Goal: Transaction & Acquisition: Purchase product/service

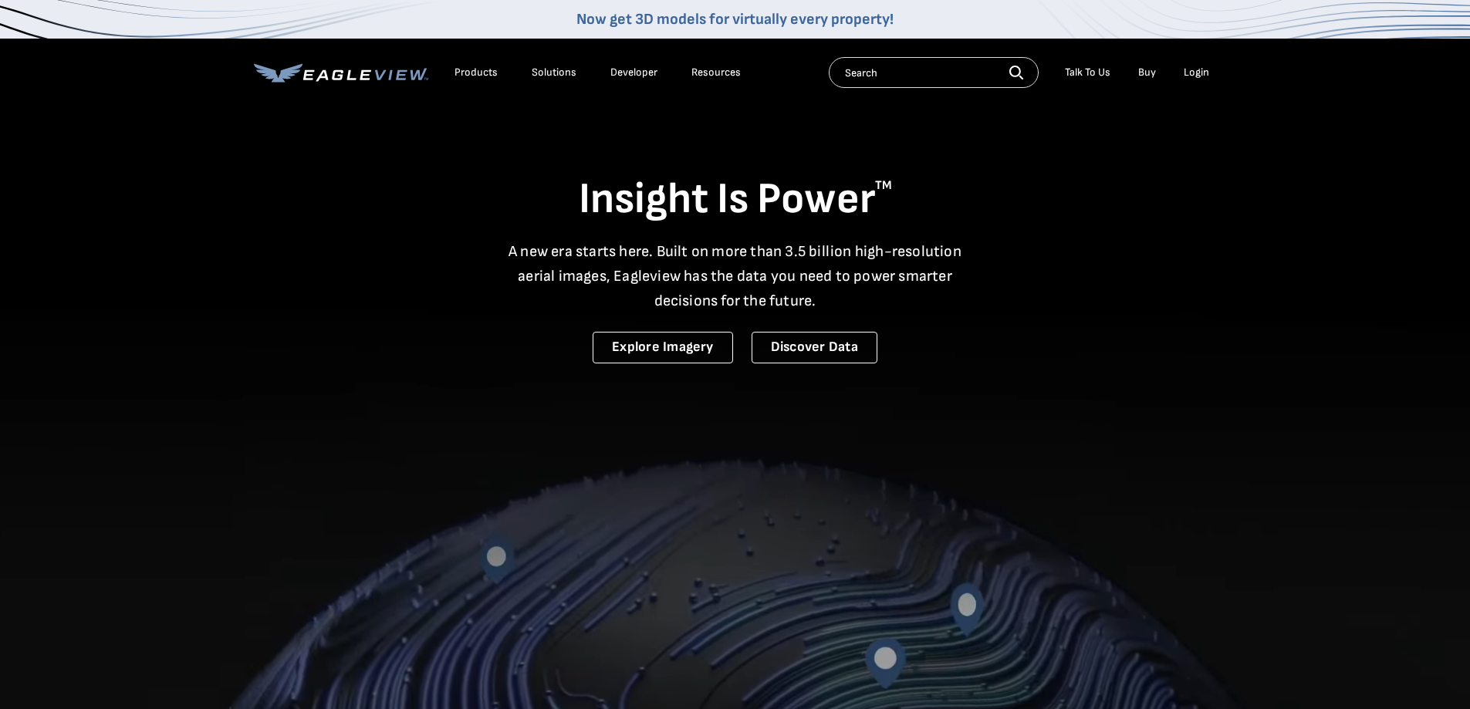
click at [1193, 71] on div "Login" at bounding box center [1196, 73] width 25 height 14
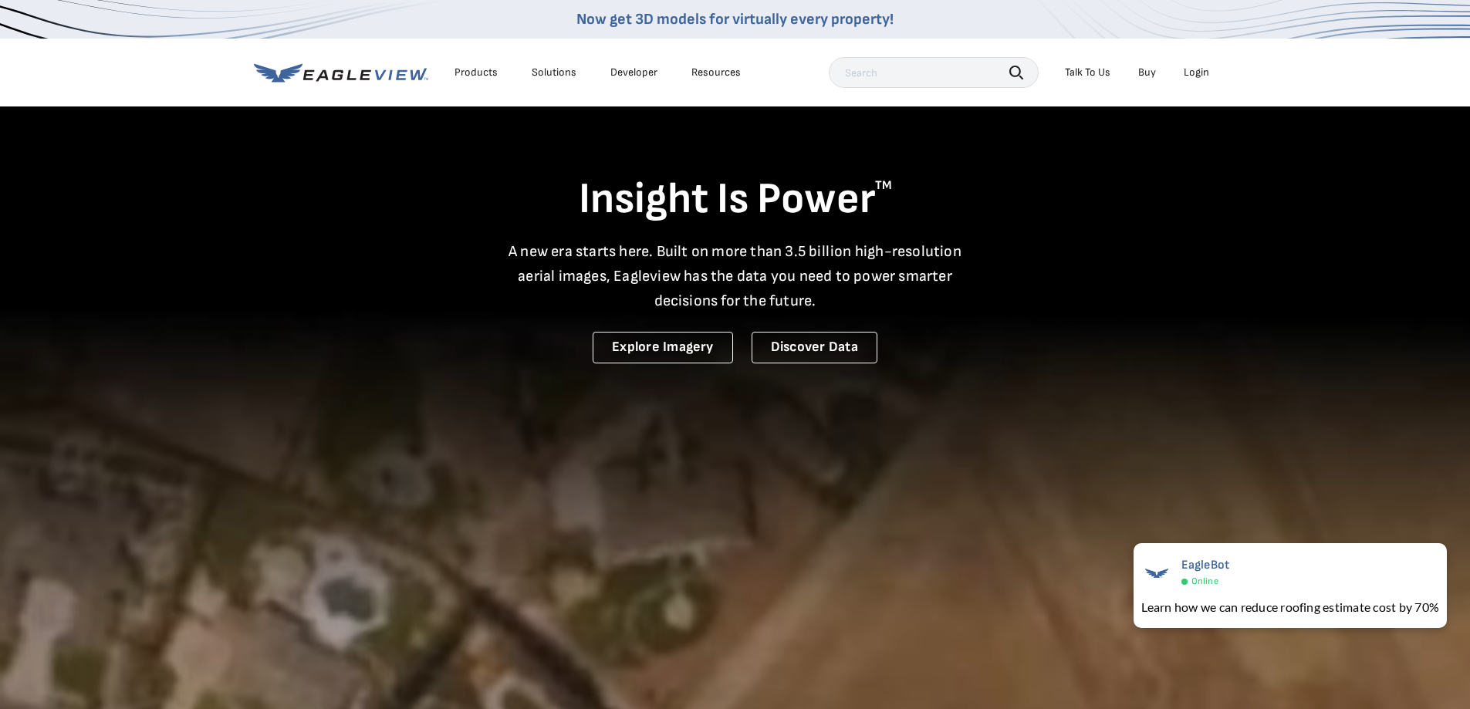
click at [1192, 73] on div "Login" at bounding box center [1196, 73] width 25 height 14
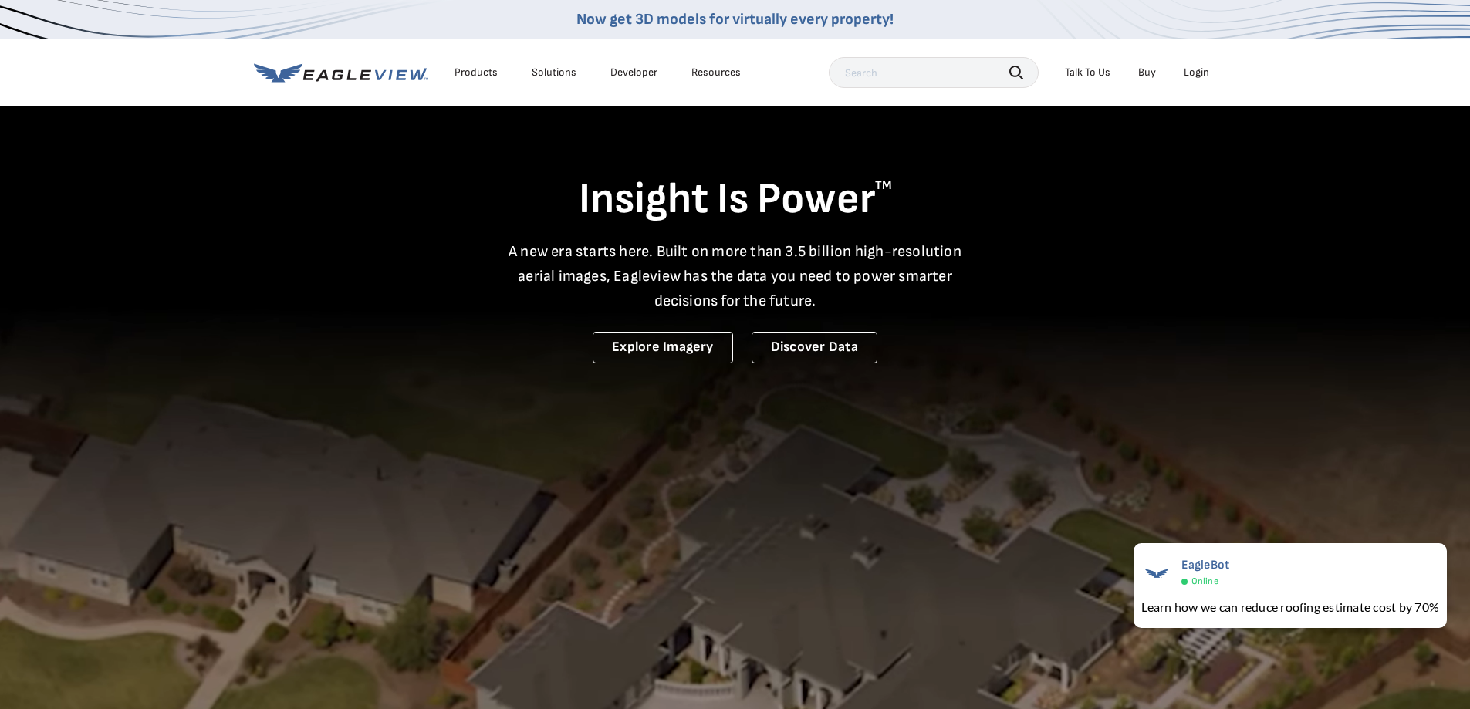
click at [1193, 73] on div "Login" at bounding box center [1196, 73] width 25 height 14
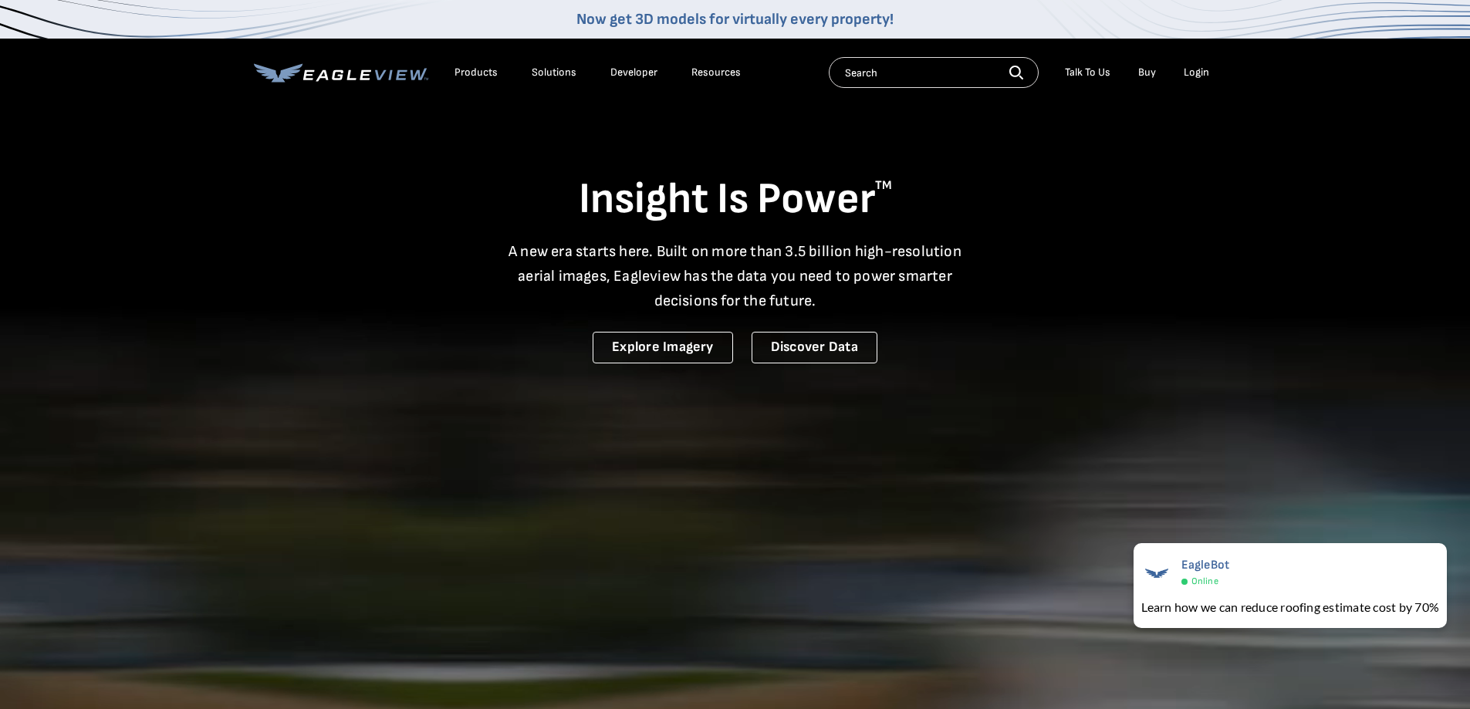
click at [1197, 71] on div "Login" at bounding box center [1196, 73] width 25 height 14
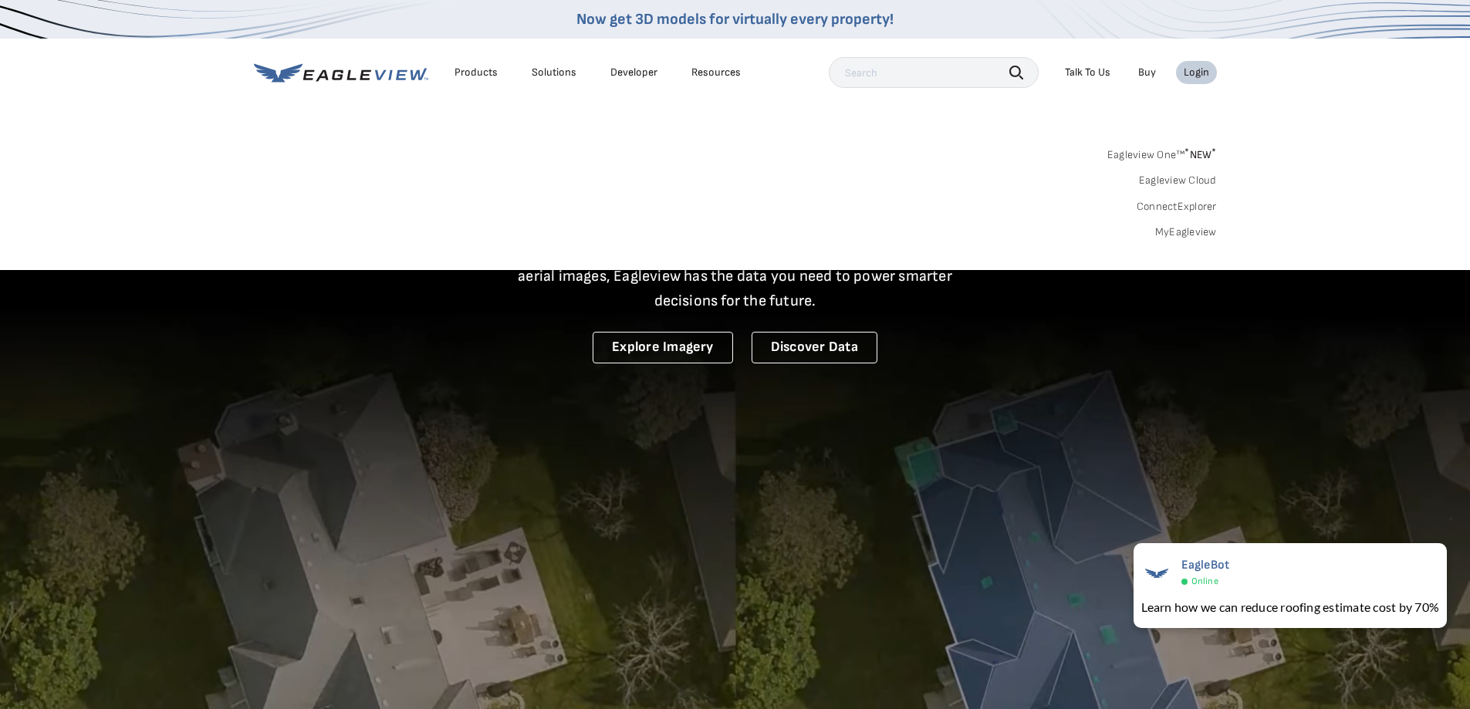
click at [1140, 151] on link "Eagleview One™ * NEW *" at bounding box center [1162, 153] width 110 height 18
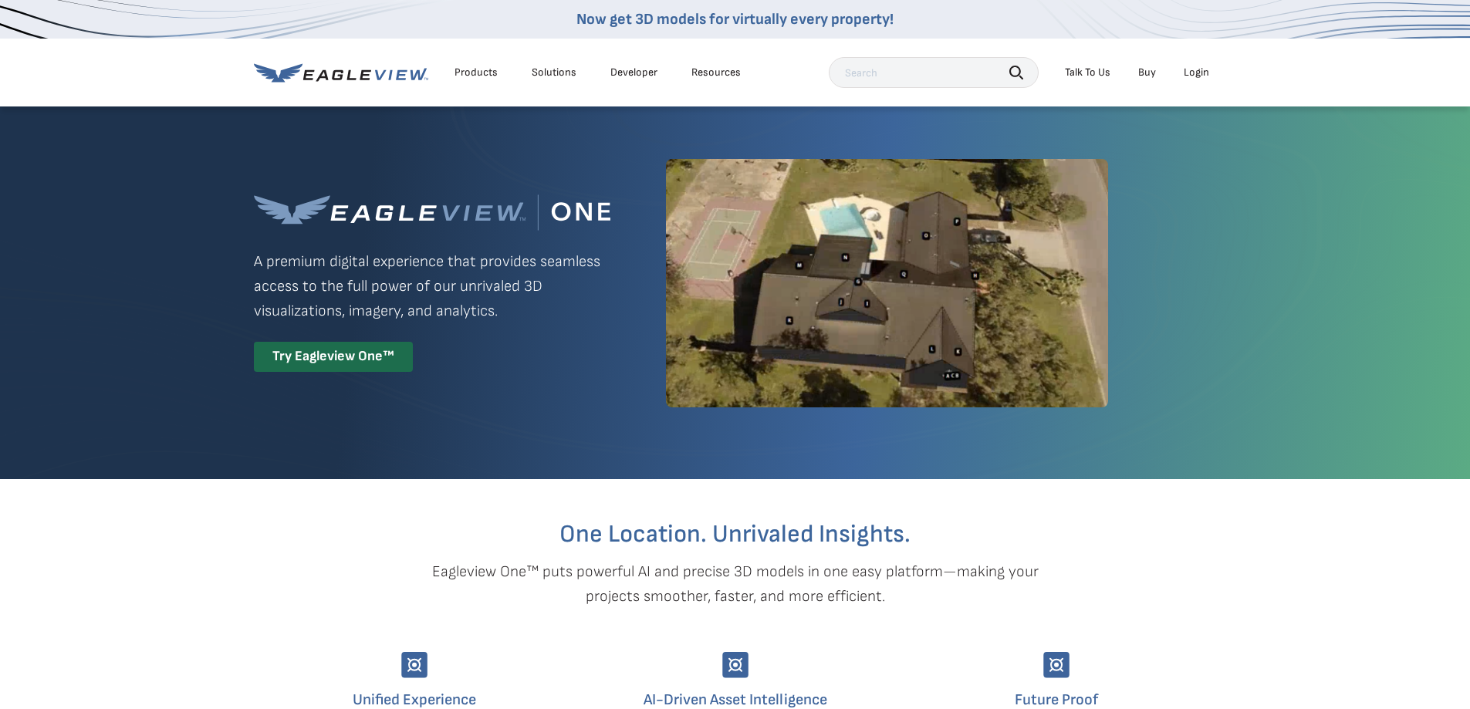
click at [1196, 75] on div "Login" at bounding box center [1196, 73] width 25 height 14
click at [1195, 73] on div "Login" at bounding box center [1196, 73] width 25 height 14
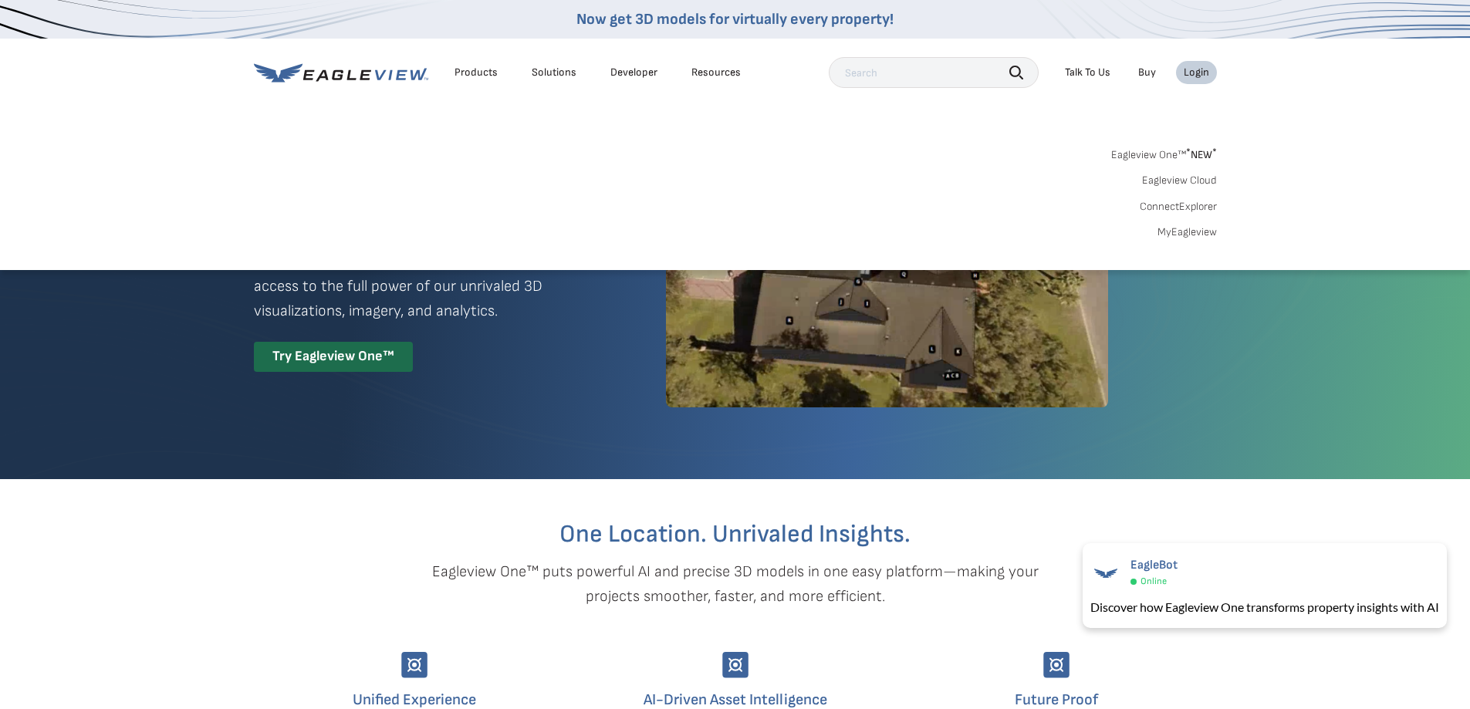
click at [1175, 237] on link "MyEagleview" at bounding box center [1187, 232] width 59 height 14
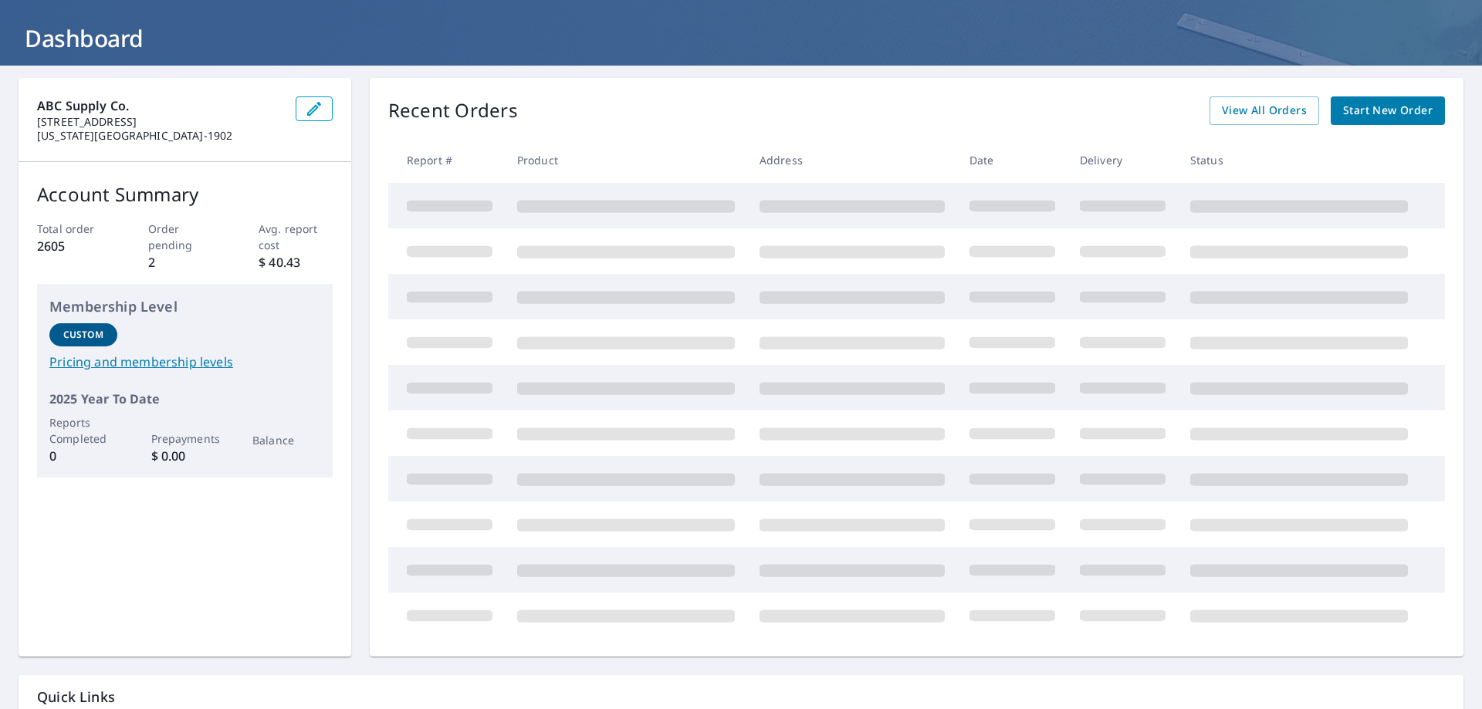
scroll to position [25, 0]
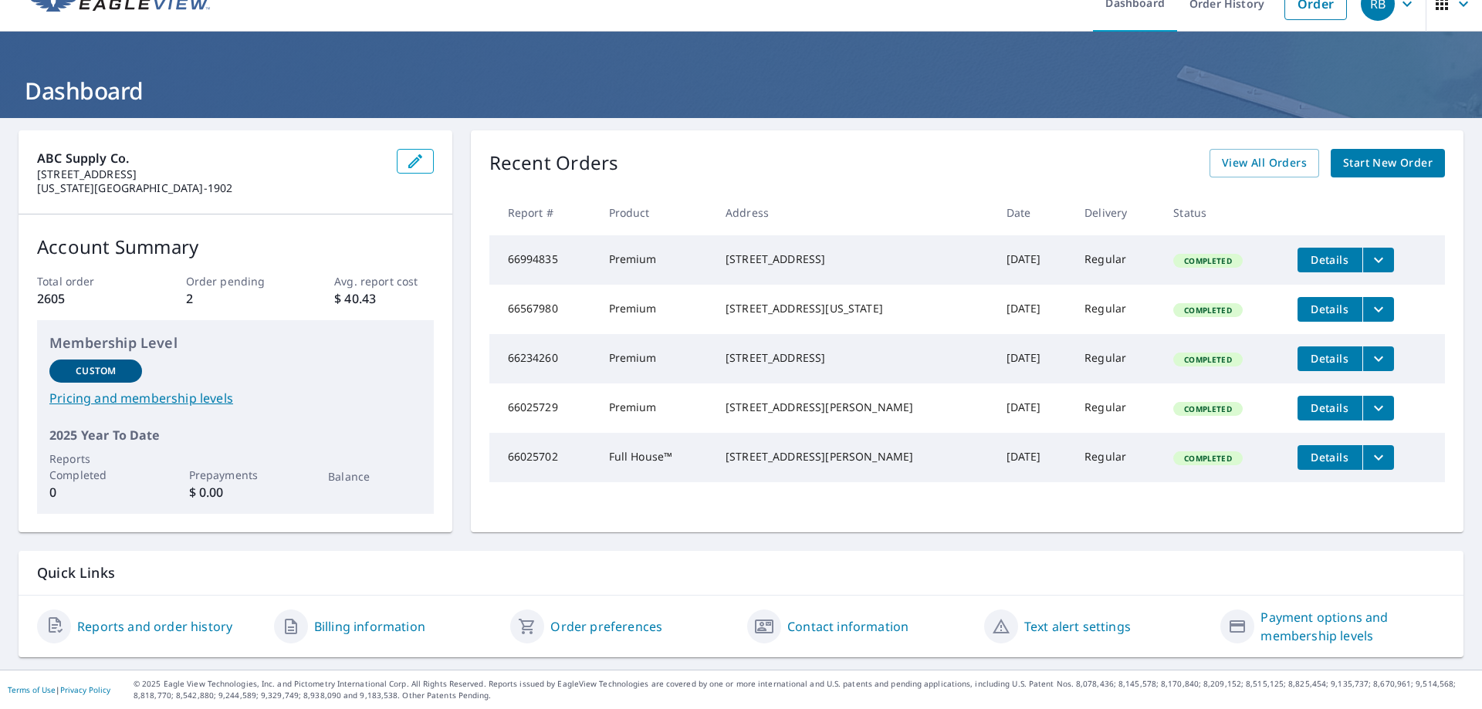
click at [1362, 162] on span "Start New Order" at bounding box center [1388, 163] width 90 height 19
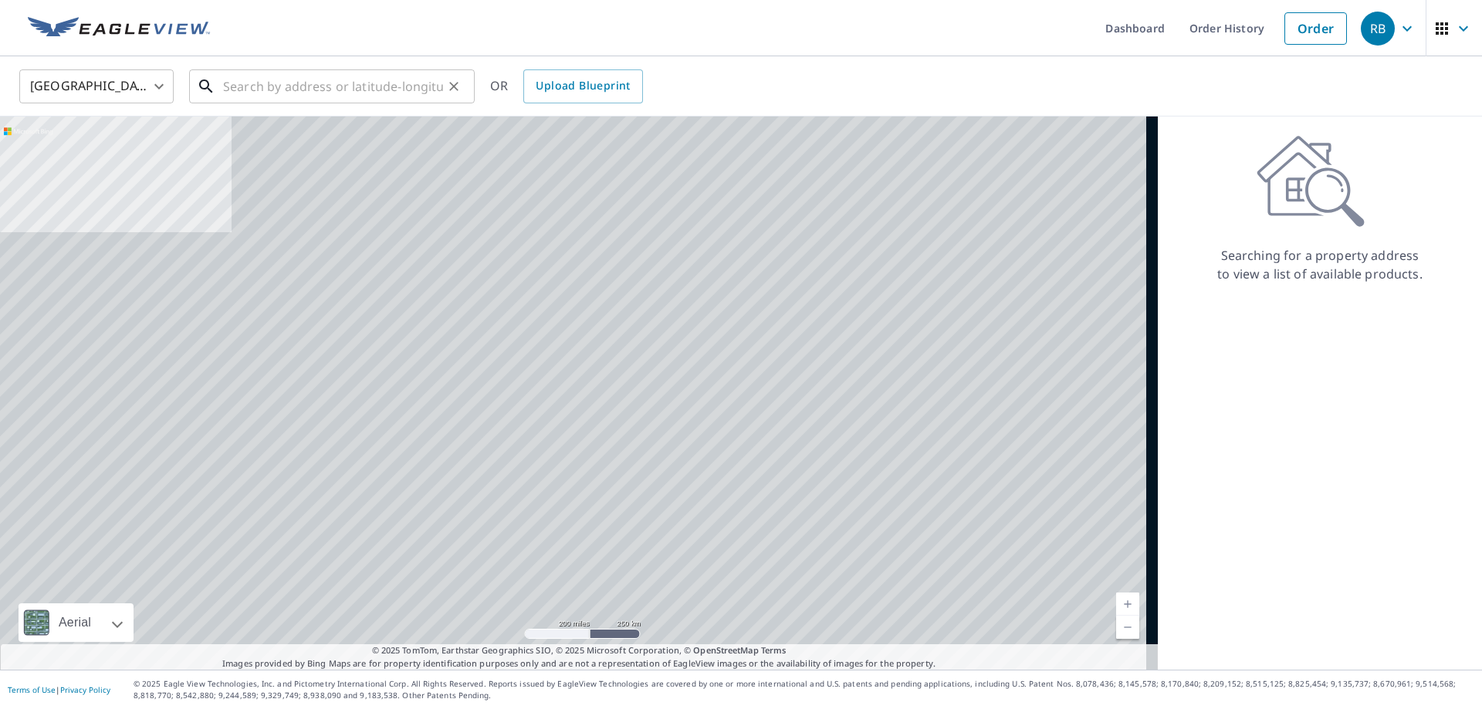
click at [276, 96] on input "text" at bounding box center [333, 86] width 220 height 43
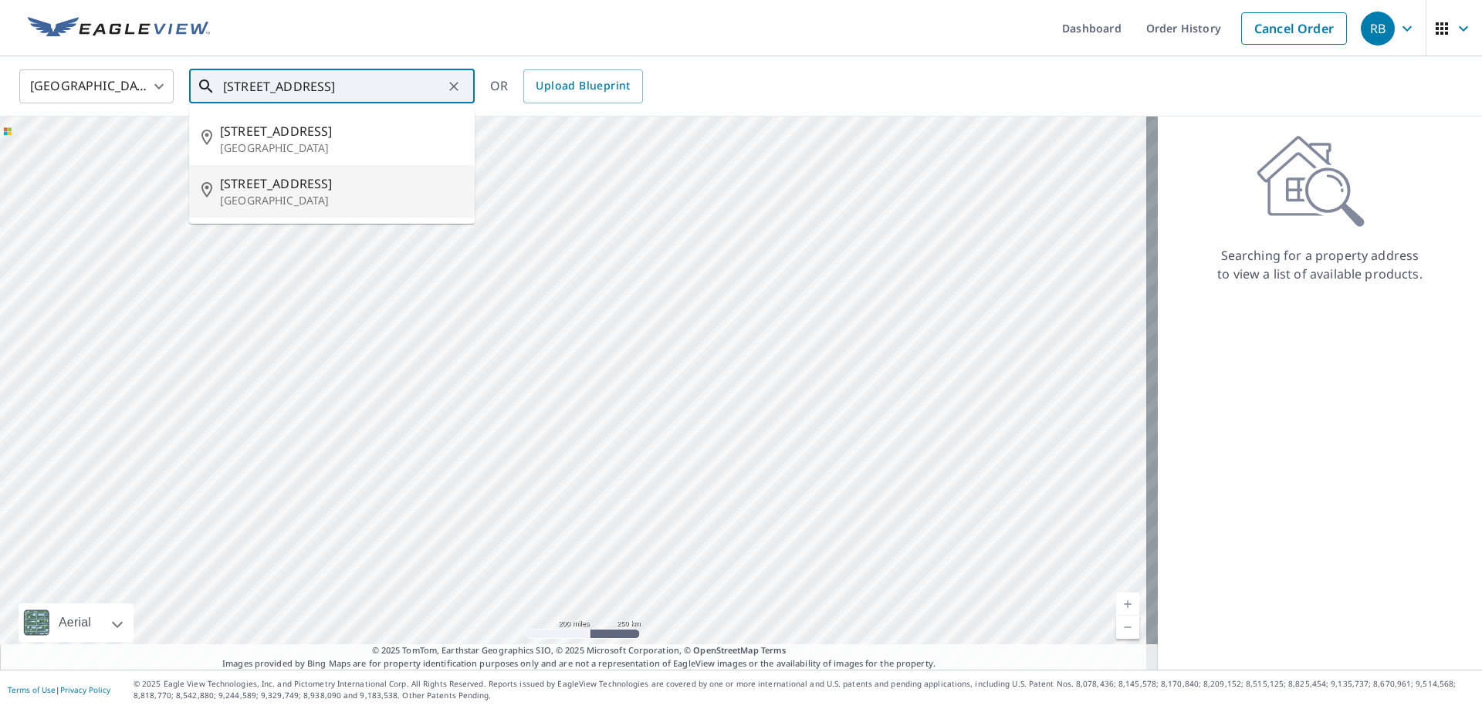
click at [315, 194] on p "Riverside, MO 64150" at bounding box center [341, 200] width 242 height 15
type input "3000 Nw 50th St Riverside, MO 64150"
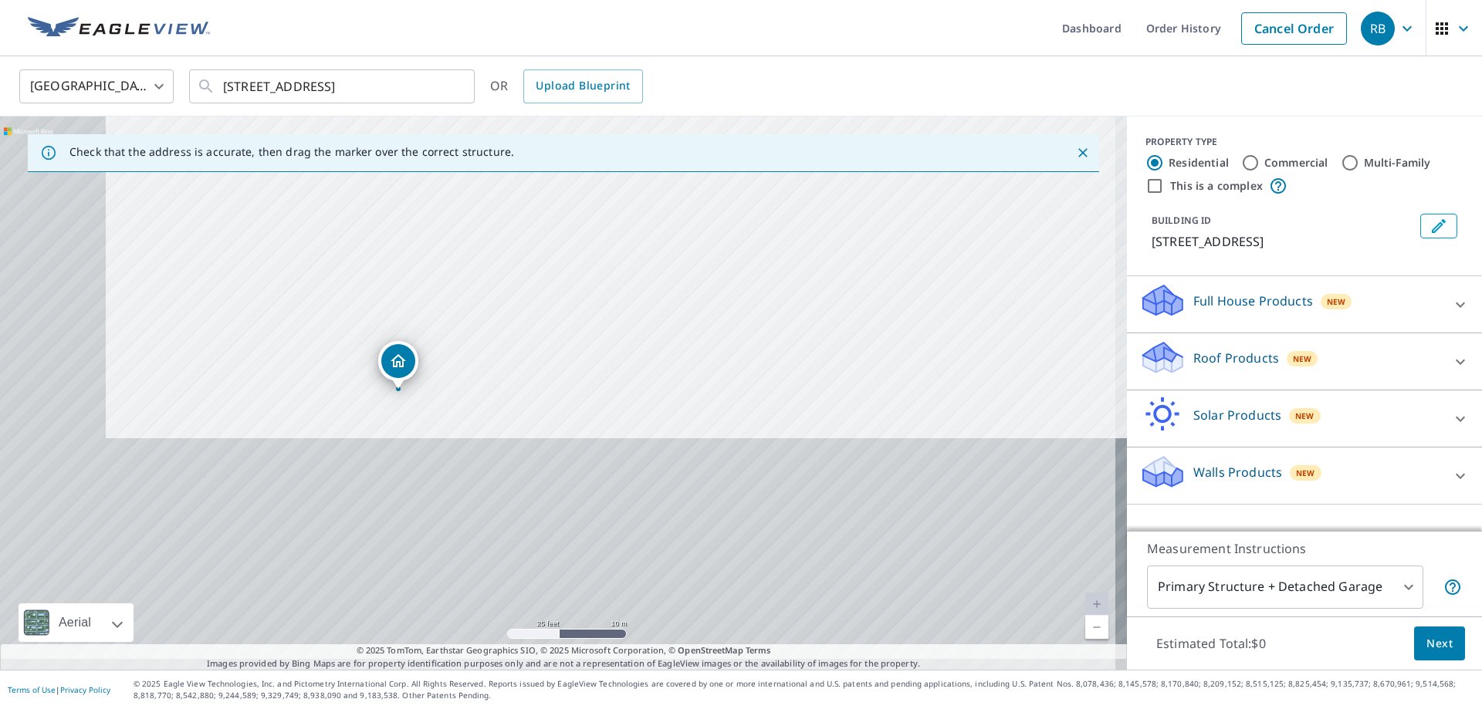
drag, startPoint x: 657, startPoint y: 341, endPoint x: 732, endPoint y: 203, distance: 157.1
click at [732, 203] on div "3000 NW 50th St Riverside, MO 64150" at bounding box center [563, 393] width 1127 height 553
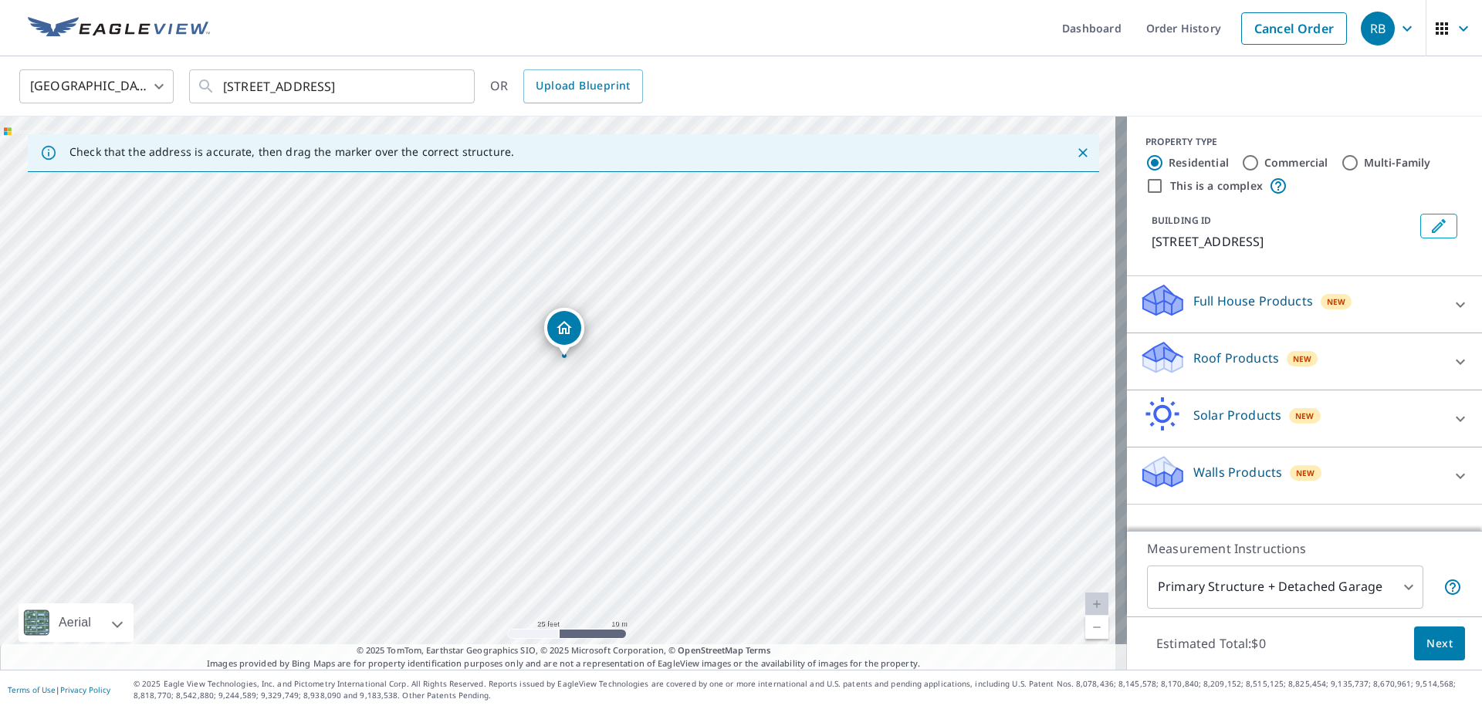
drag, startPoint x: 665, startPoint y: 330, endPoint x: 764, endPoint y: 314, distance: 100.0
click at [768, 313] on div "3000 NW 50th St Riverside, MO 64150" at bounding box center [563, 393] width 1127 height 553
click at [1394, 360] on div "Roof Products New" at bounding box center [1290, 362] width 303 height 44
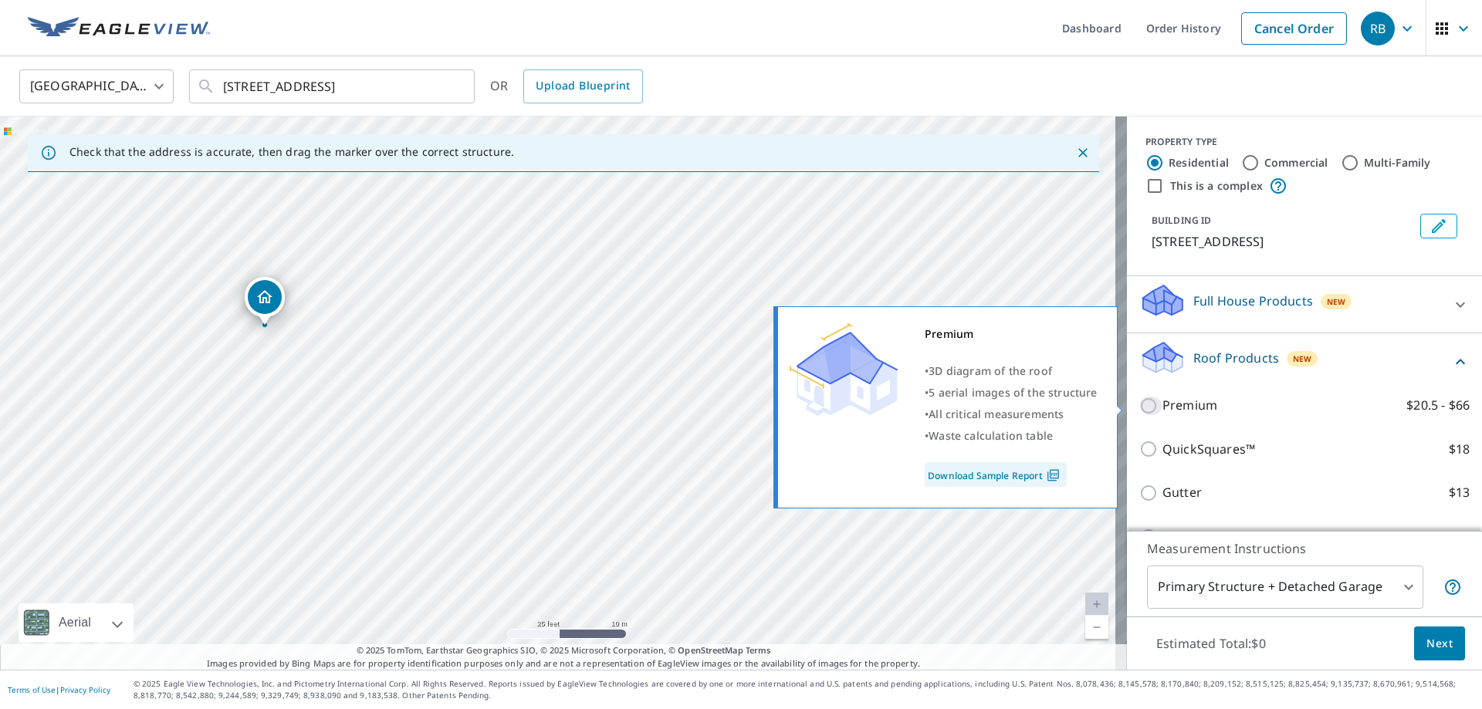
click at [1139, 401] on input "Premium $20.5 - $66" at bounding box center [1150, 406] width 23 height 19
checkbox input "true"
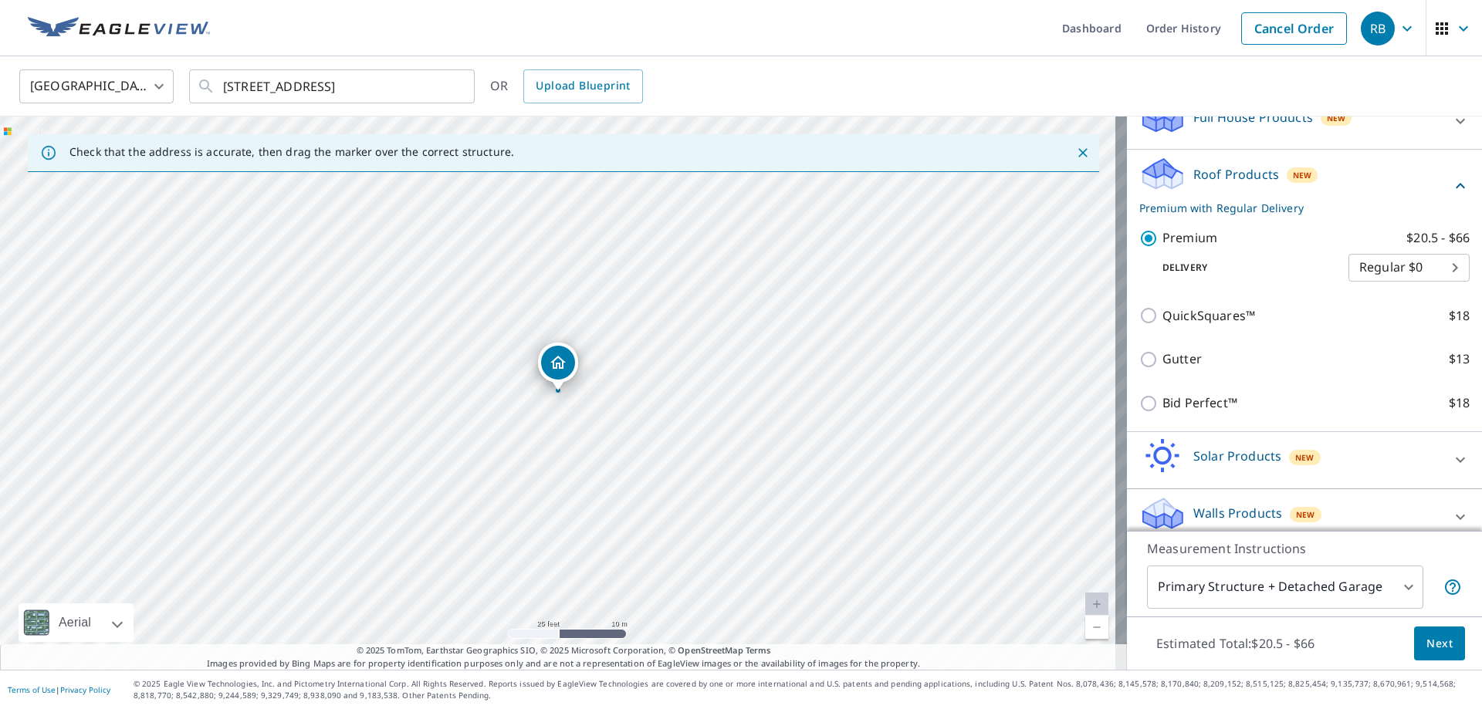
scroll to position [199, 0]
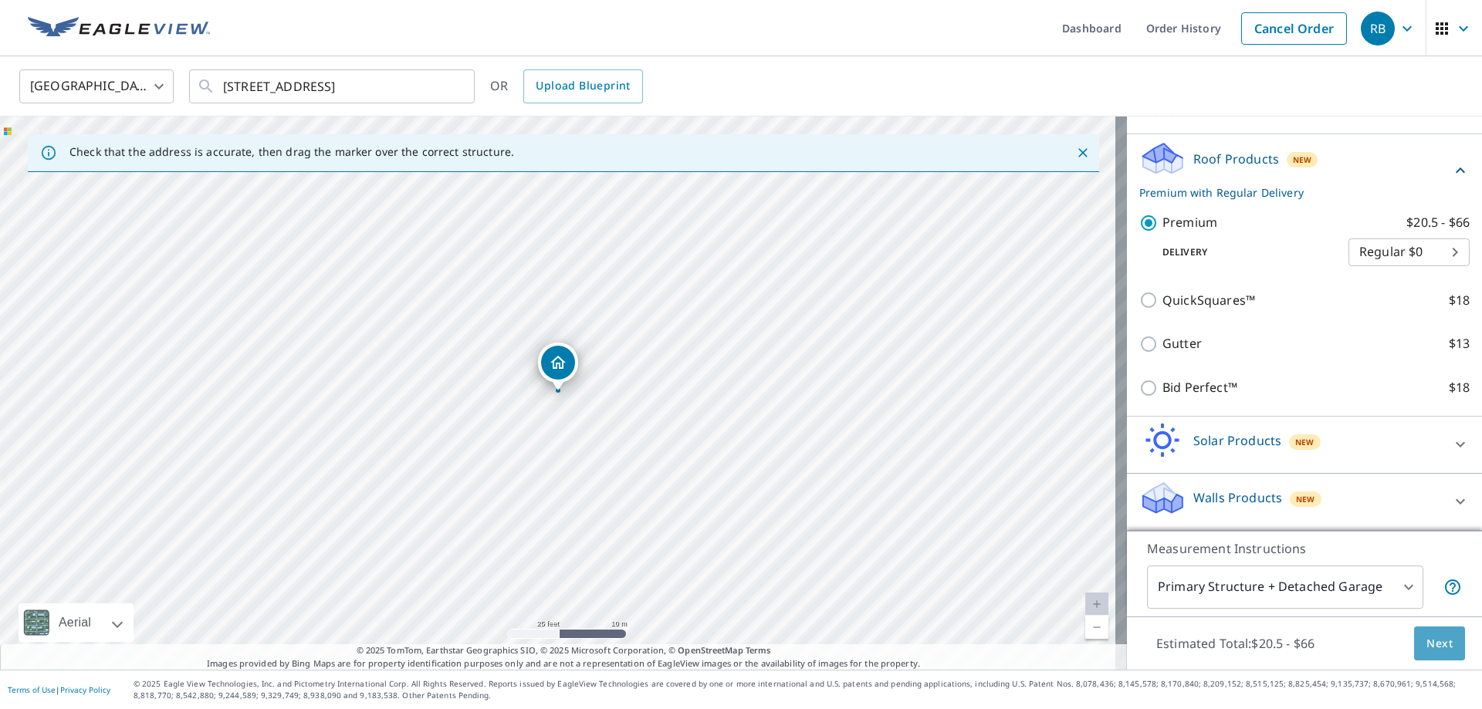
click at [1431, 647] on span "Next" at bounding box center [1439, 643] width 26 height 19
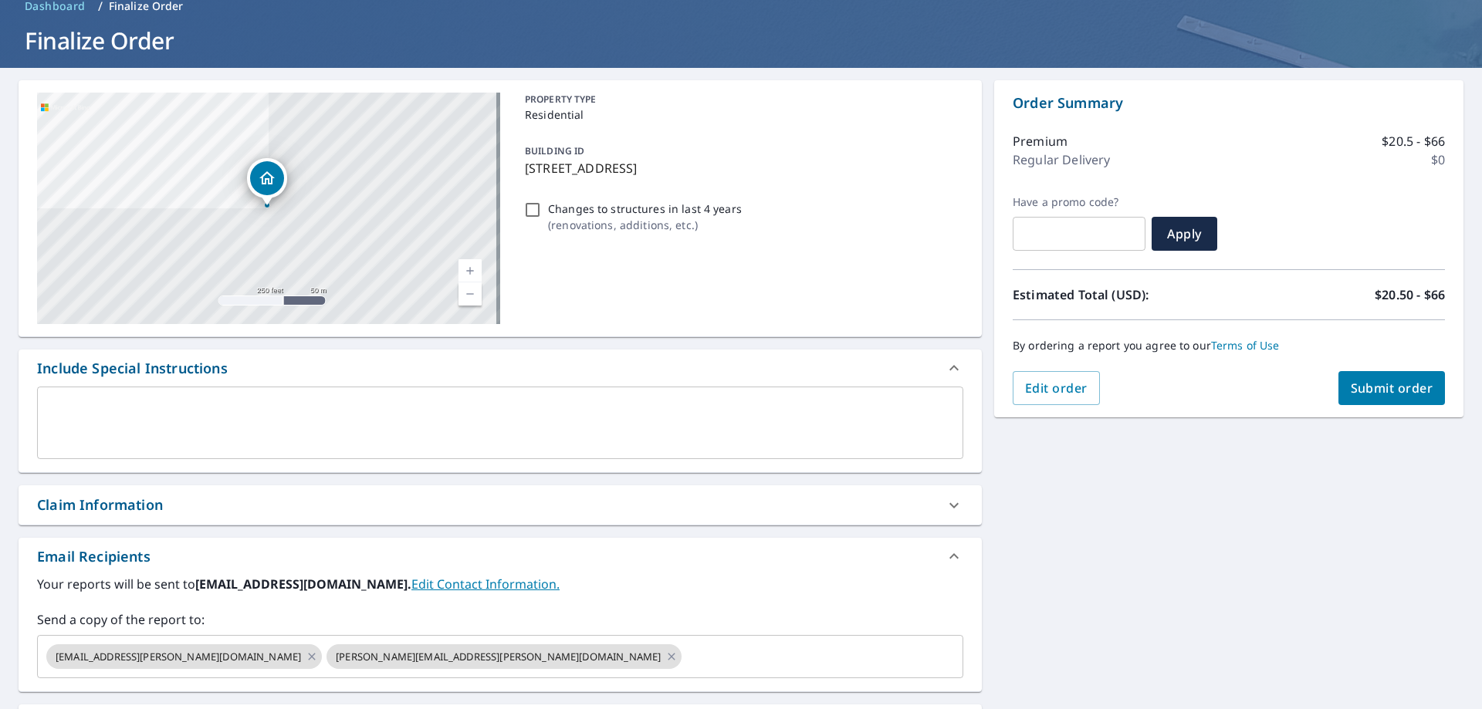
scroll to position [273, 0]
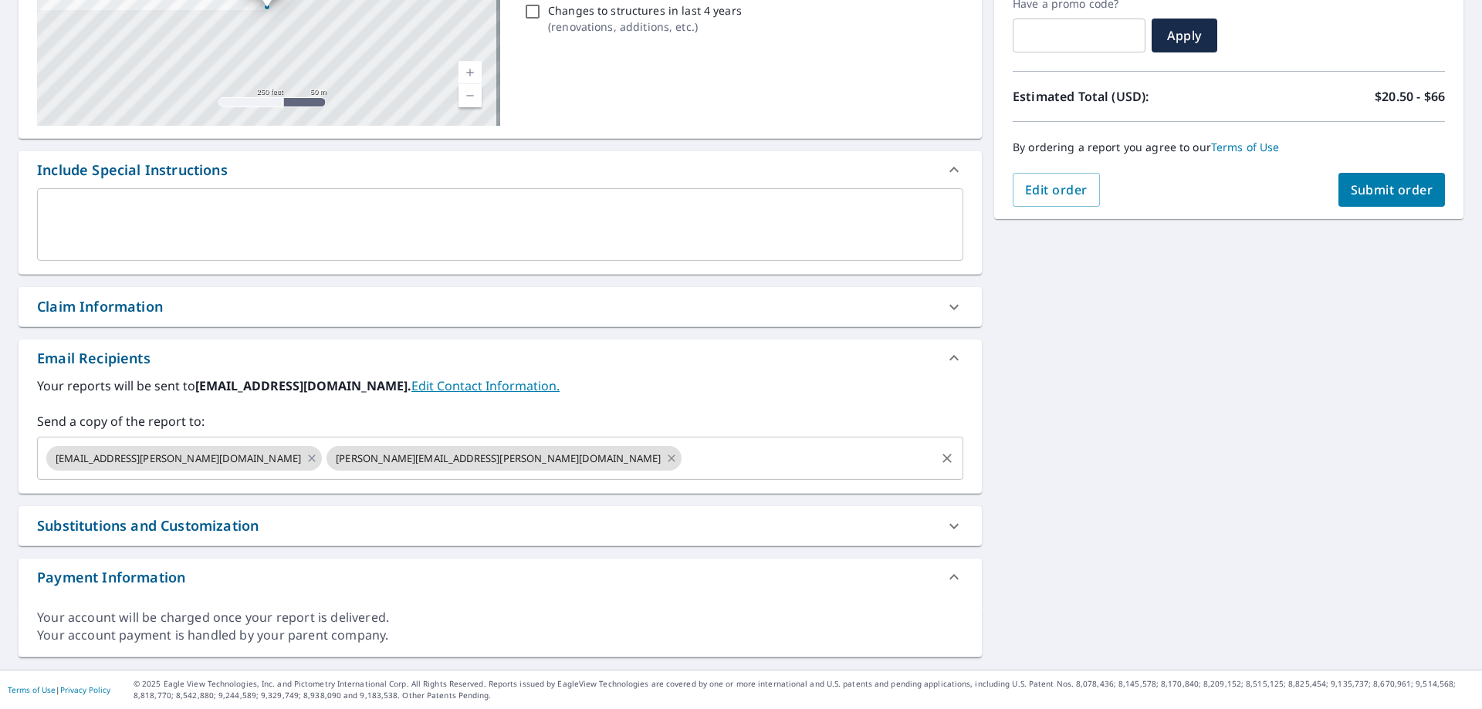
click at [668, 460] on icon at bounding box center [671, 458] width 7 height 7
click at [308, 458] on icon at bounding box center [311, 458] width 7 height 7
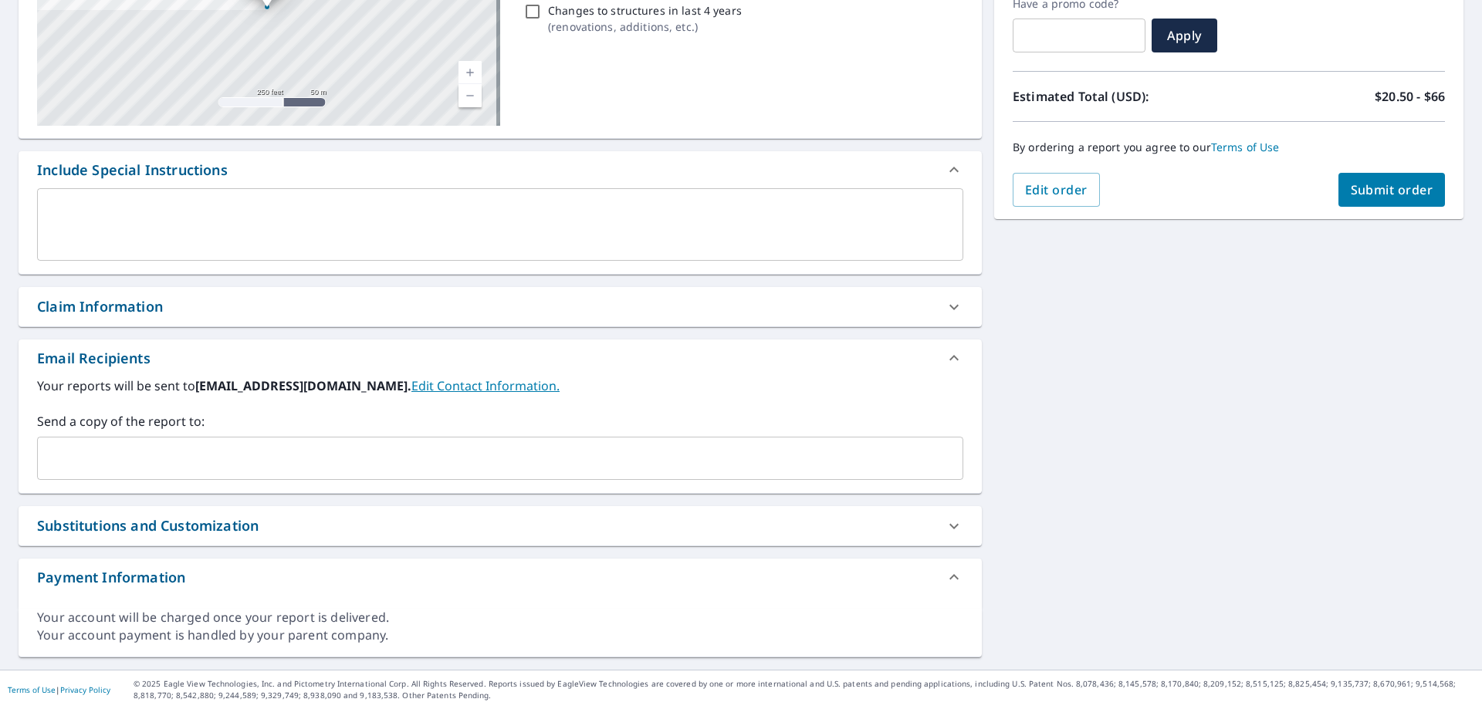
click at [189, 462] on input "text" at bounding box center [488, 458] width 889 height 29
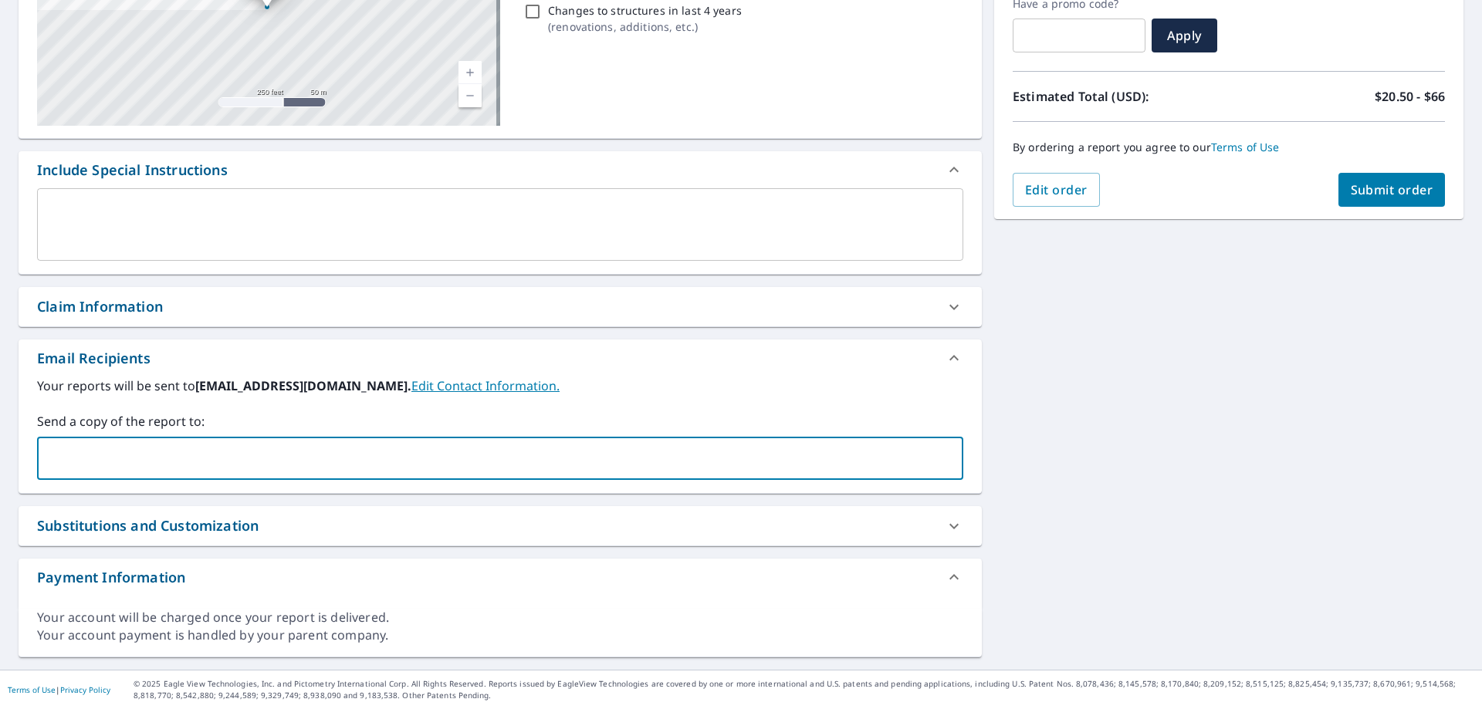
type input "Luke.perdue@abcsupply.com"
click at [1357, 188] on span "Submit order" at bounding box center [1391, 189] width 83 height 17
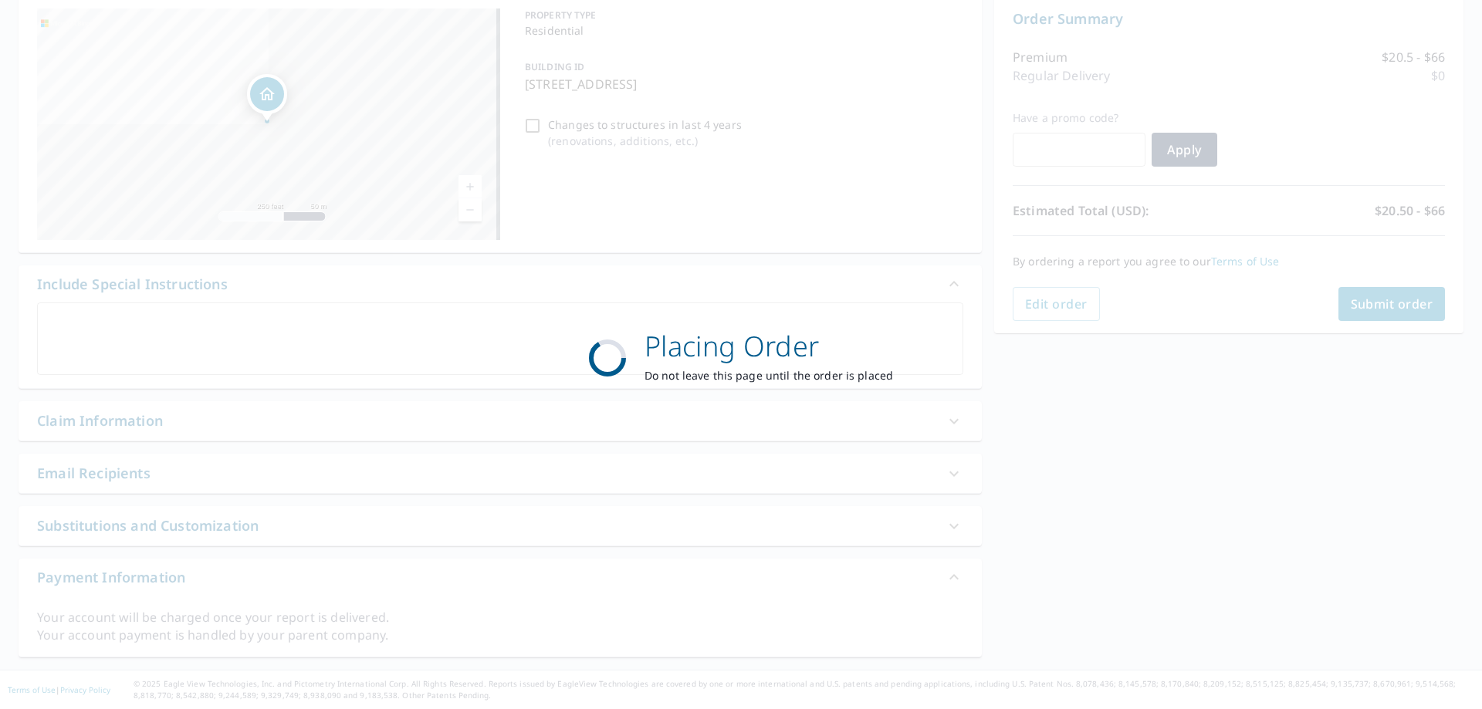
scroll to position [159, 0]
